Goal: Task Accomplishment & Management: Manage account settings

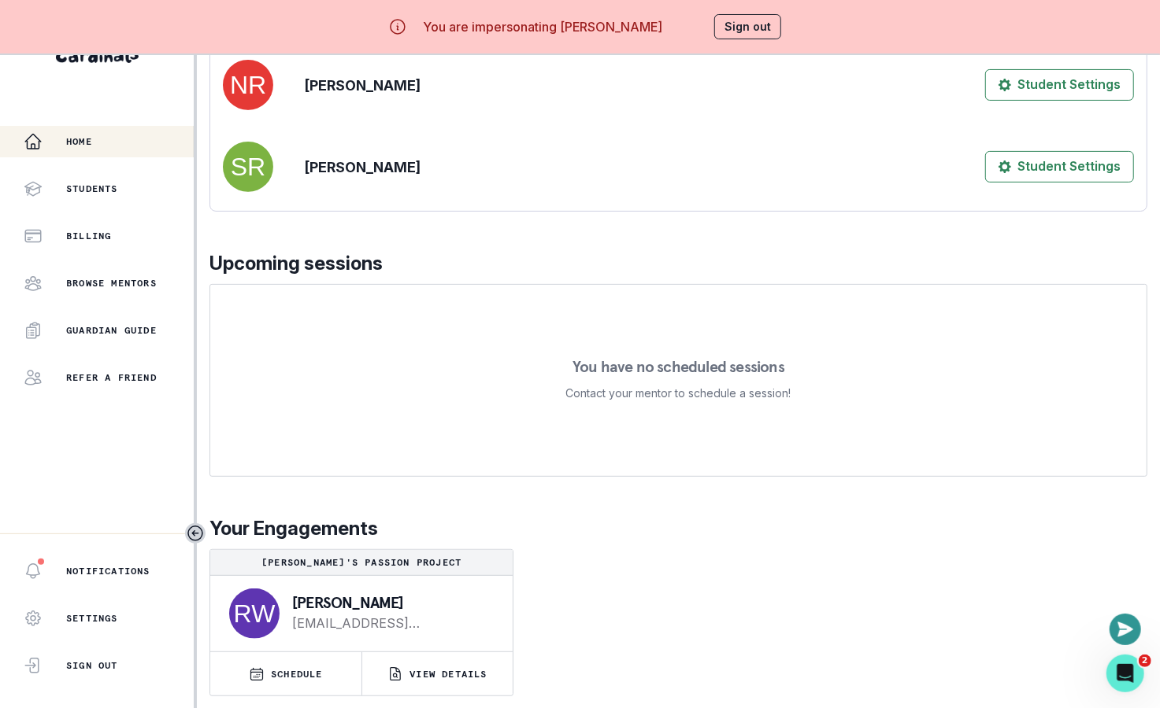
scroll to position [198, 0]
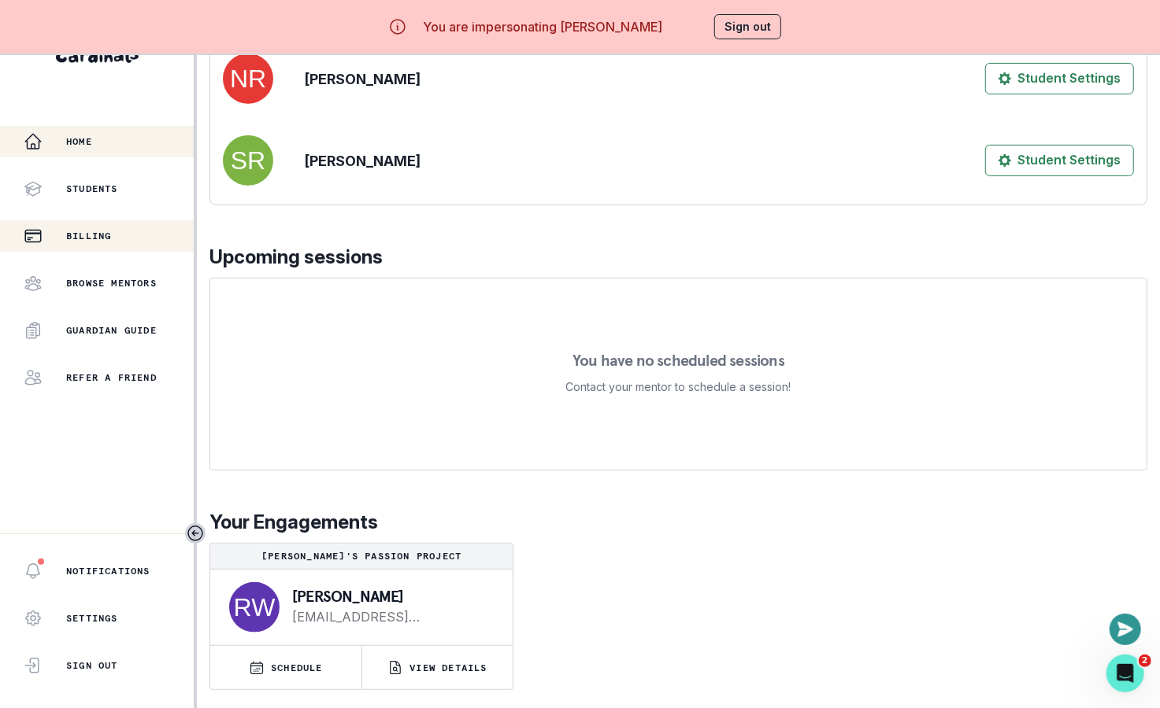
click at [110, 227] on div "Billing" at bounding box center [109, 236] width 170 height 19
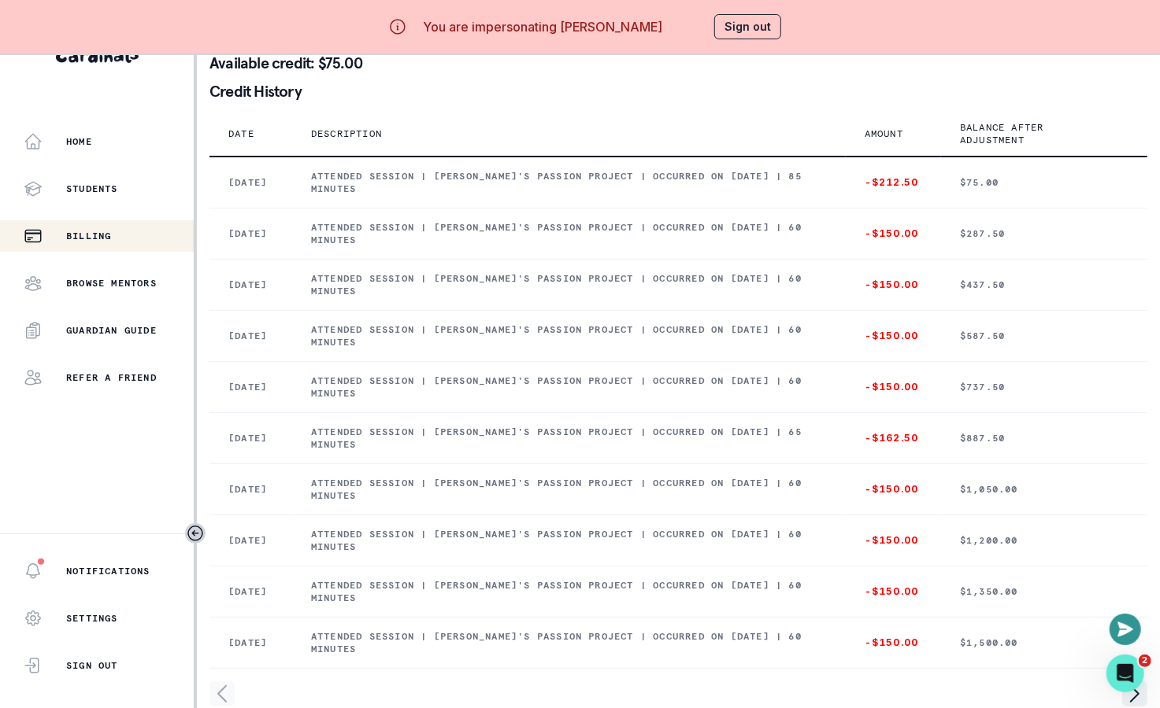
click at [701, 38] on div "You are impersonating [PERSON_NAME] Sign out" at bounding box center [580, 27] width 447 height 38
click at [715, 28] on button "Sign out" at bounding box center [747, 26] width 67 height 25
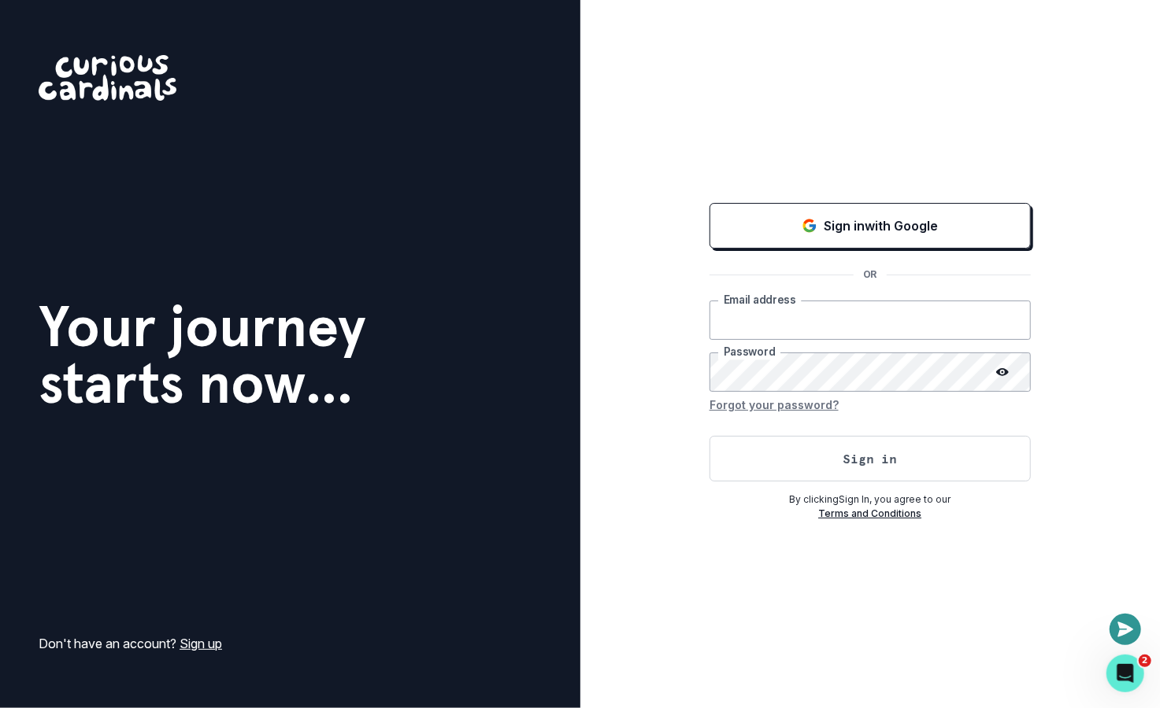
type input "[EMAIL_ADDRESS][DOMAIN_NAME]"
click at [745, 468] on button "Sign in" at bounding box center [869, 459] width 321 height 46
